Goal: Information Seeking & Learning: Understand process/instructions

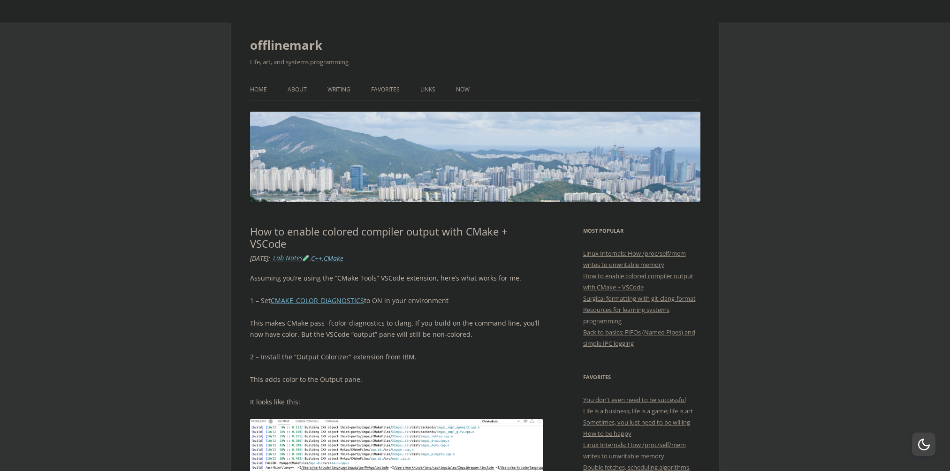
scroll to position [188, 0]
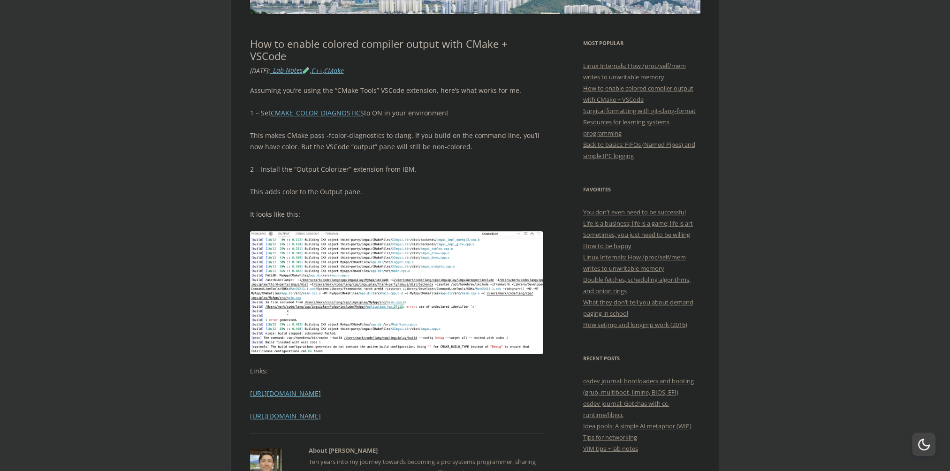
click at [319, 137] on p "This makes CMake pass -fcolor-diagnostics to clang. If you build on the command…" at bounding box center [396, 141] width 293 height 23
drag, startPoint x: 319, startPoint y: 137, endPoint x: 532, endPoint y: 131, distance: 214.0
click at [532, 131] on p "This makes CMake pass -fcolor-diagnostics to clang. If you build on the command…" at bounding box center [396, 141] width 293 height 23
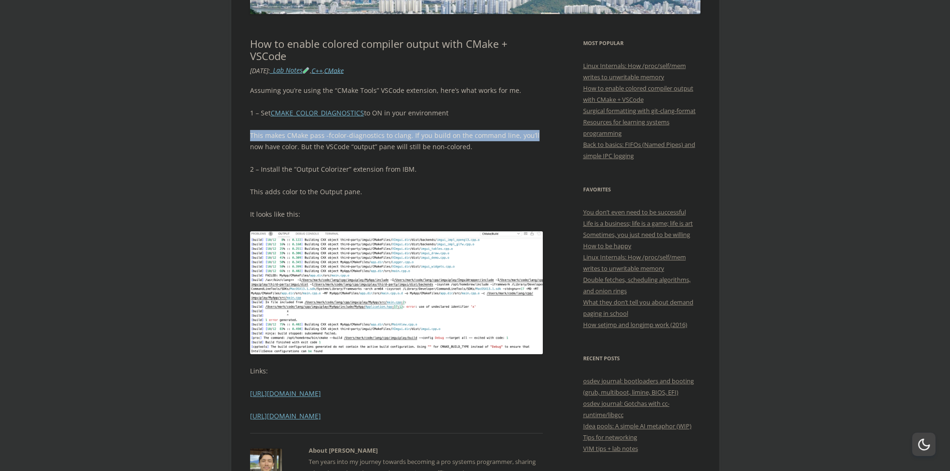
drag, startPoint x: 532, startPoint y: 131, endPoint x: 234, endPoint y: 127, distance: 298.9
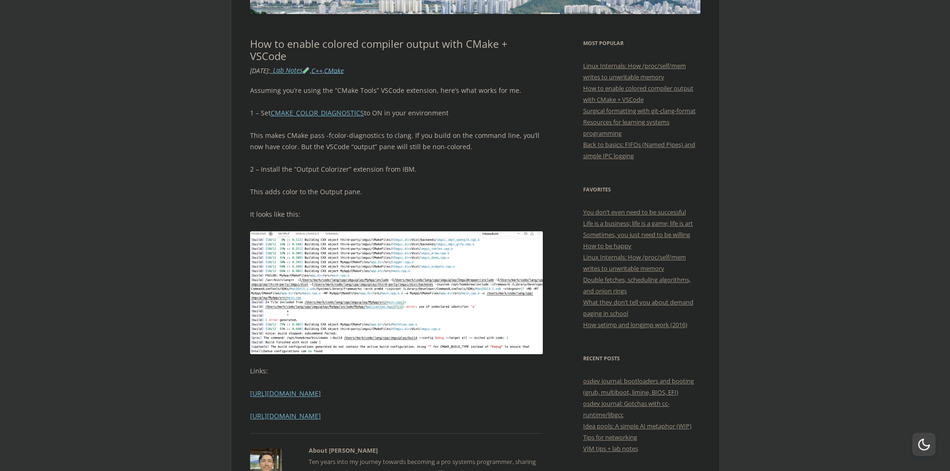
click at [253, 168] on p "2 – Install the “Output Colorizer” extension from IBM." at bounding box center [396, 169] width 293 height 11
drag, startPoint x: 253, startPoint y: 168, endPoint x: 404, endPoint y: 172, distance: 150.6
click at [404, 172] on p "2 – Install the “Output Colorizer” extension from IBM." at bounding box center [396, 169] width 293 height 11
click at [412, 171] on p "2 – Install the “Output Colorizer” extension from IBM." at bounding box center [396, 169] width 293 height 11
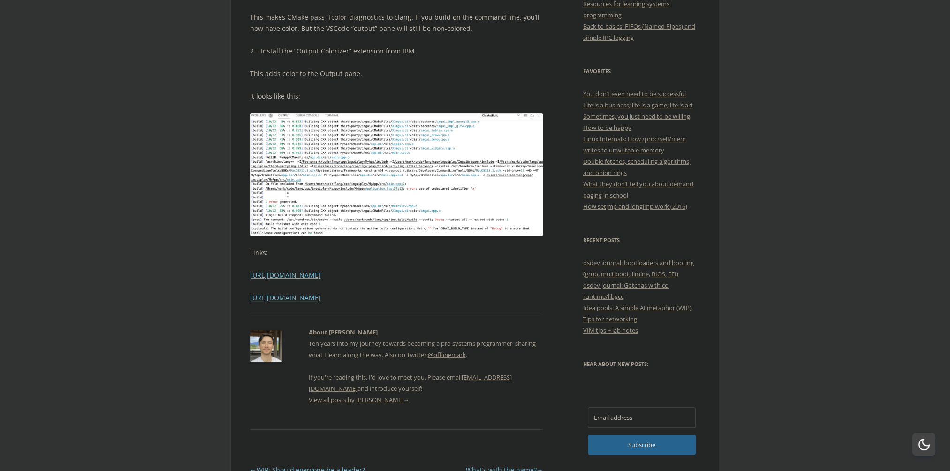
scroll to position [0, 0]
